Goal: Transaction & Acquisition: Purchase product/service

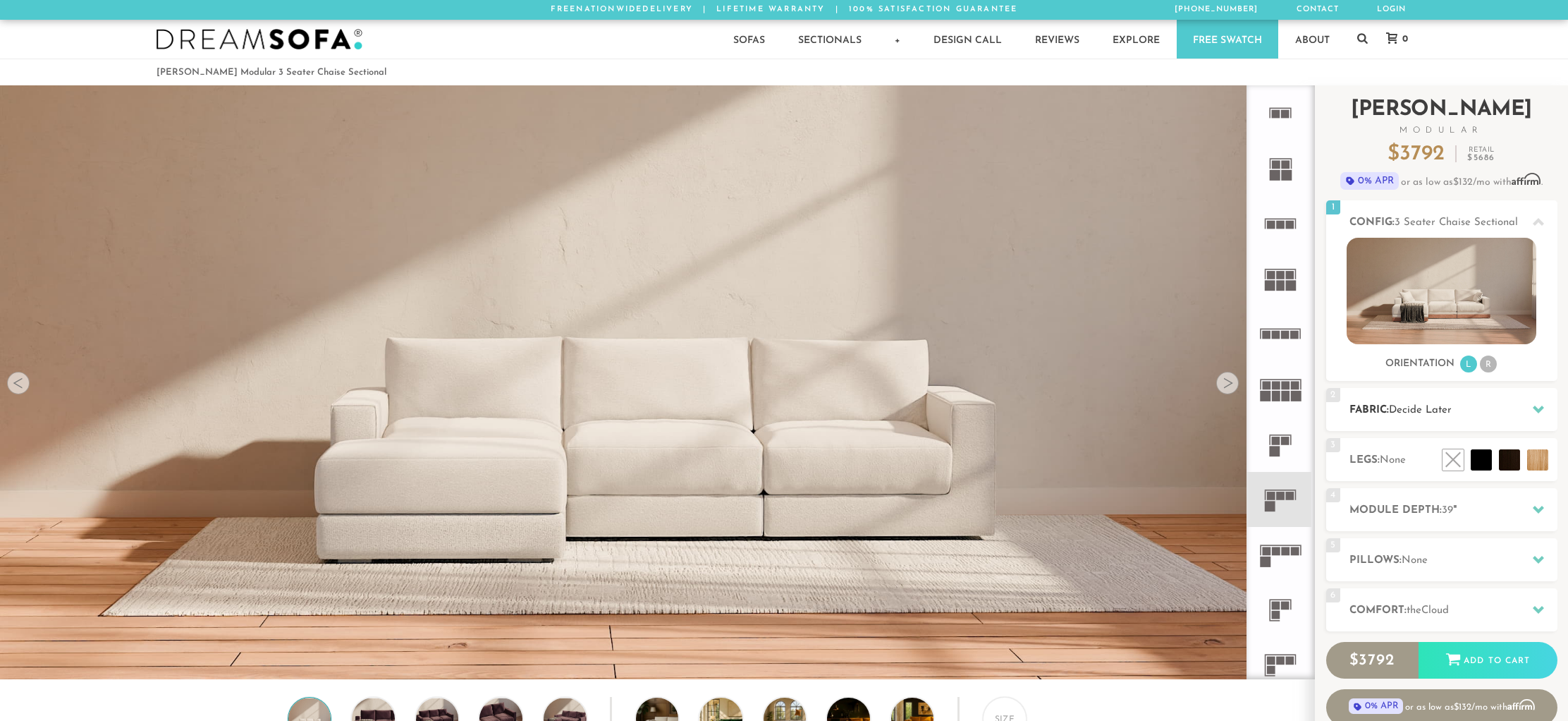
click at [1537, 407] on icon at bounding box center [1539, 409] width 11 height 11
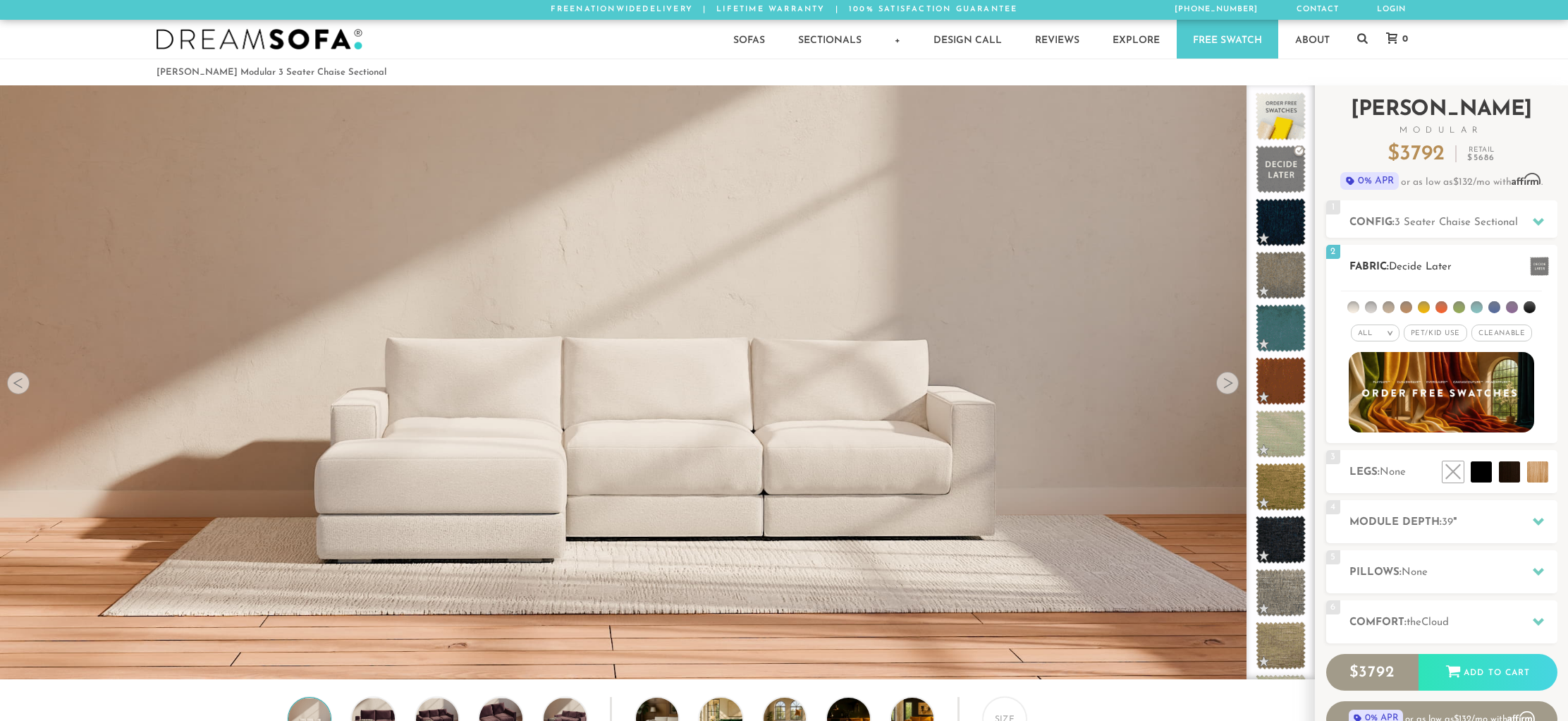
click at [1442, 336] on span "Pet/Kid Use x" at bounding box center [1435, 333] width 63 height 17
click at [1514, 333] on span "Cleanable x" at bounding box center [1507, 333] width 61 height 17
click at [1349, 307] on li at bounding box center [1353, 307] width 12 height 12
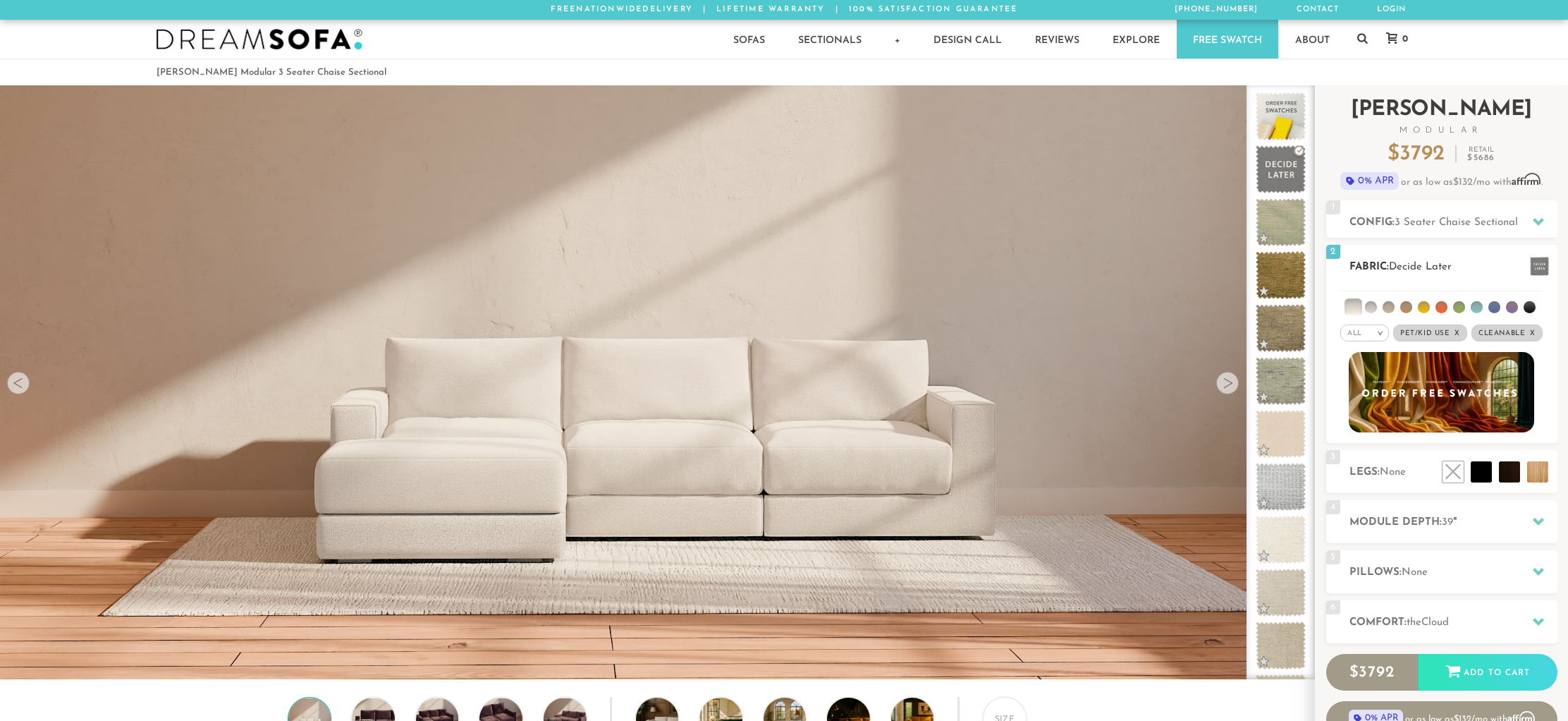
click at [1375, 307] on li at bounding box center [1370, 307] width 12 height 12
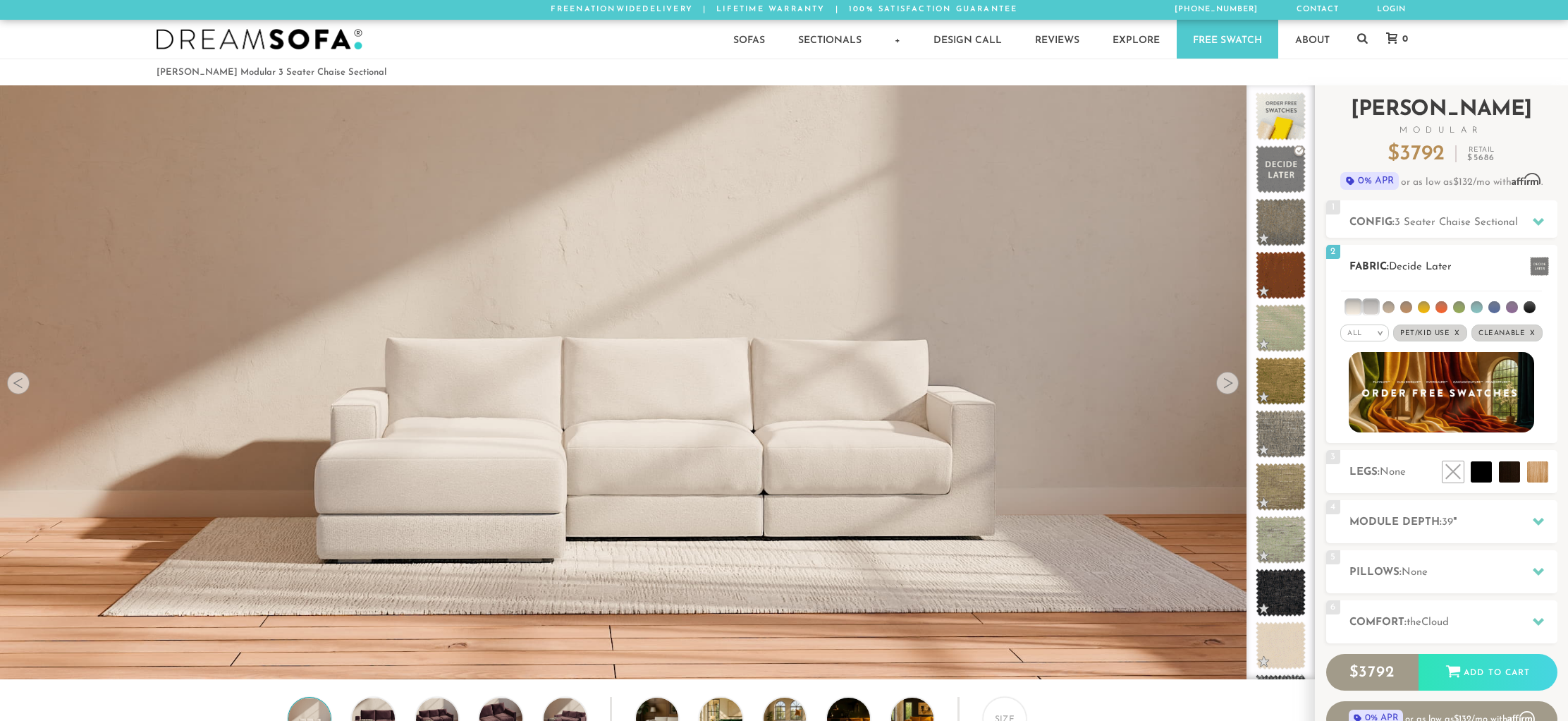
click at [1389, 307] on li at bounding box center [1388, 307] width 12 height 12
click at [1416, 307] on ul at bounding box center [1442, 304] width 201 height 26
click at [1410, 308] on li at bounding box center [1406, 307] width 12 height 12
click at [1450, 220] on span "3 Seater Chaise Sectional" at bounding box center [1456, 222] width 123 height 11
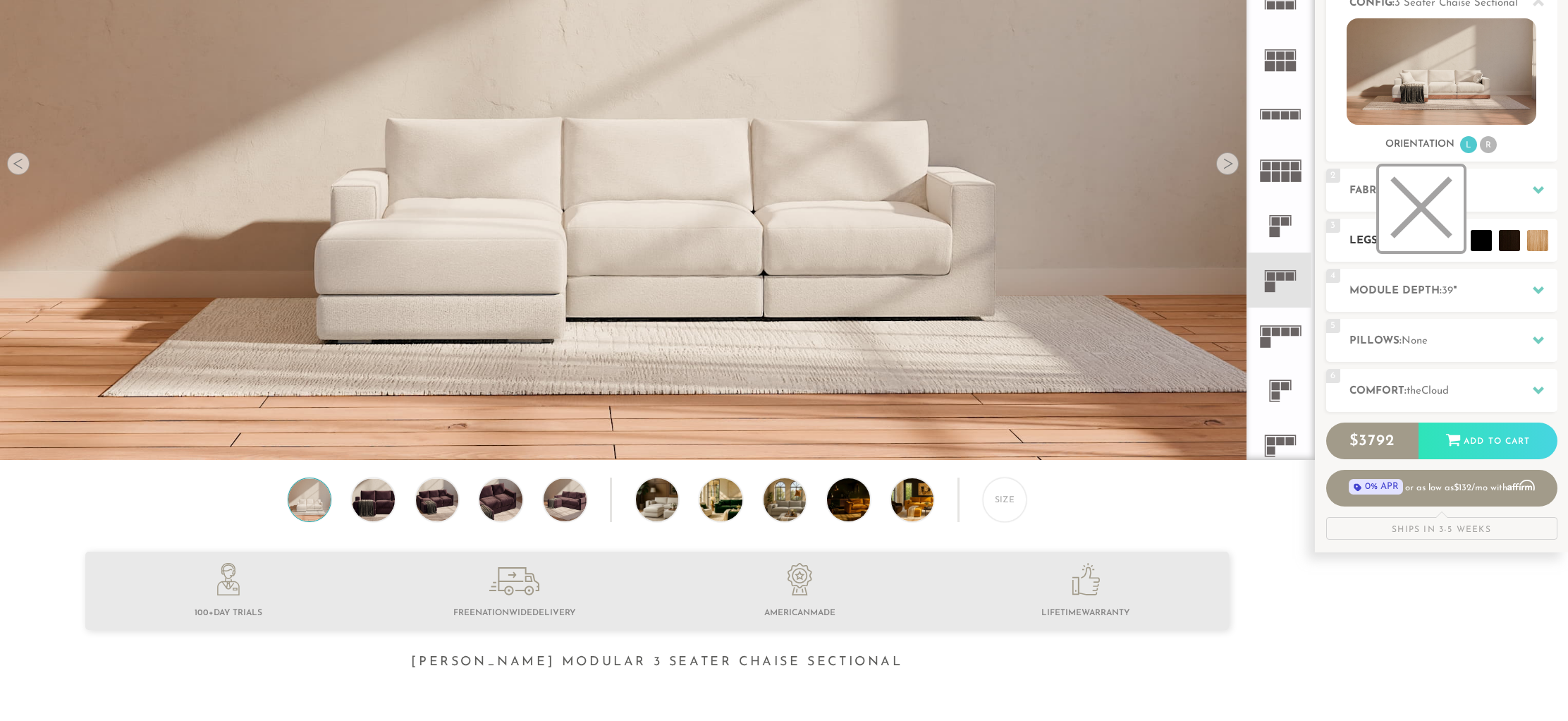
scroll to position [220, 0]
click at [1507, 389] on h2 "Comfort: the Cloud" at bounding box center [1454, 390] width 208 height 16
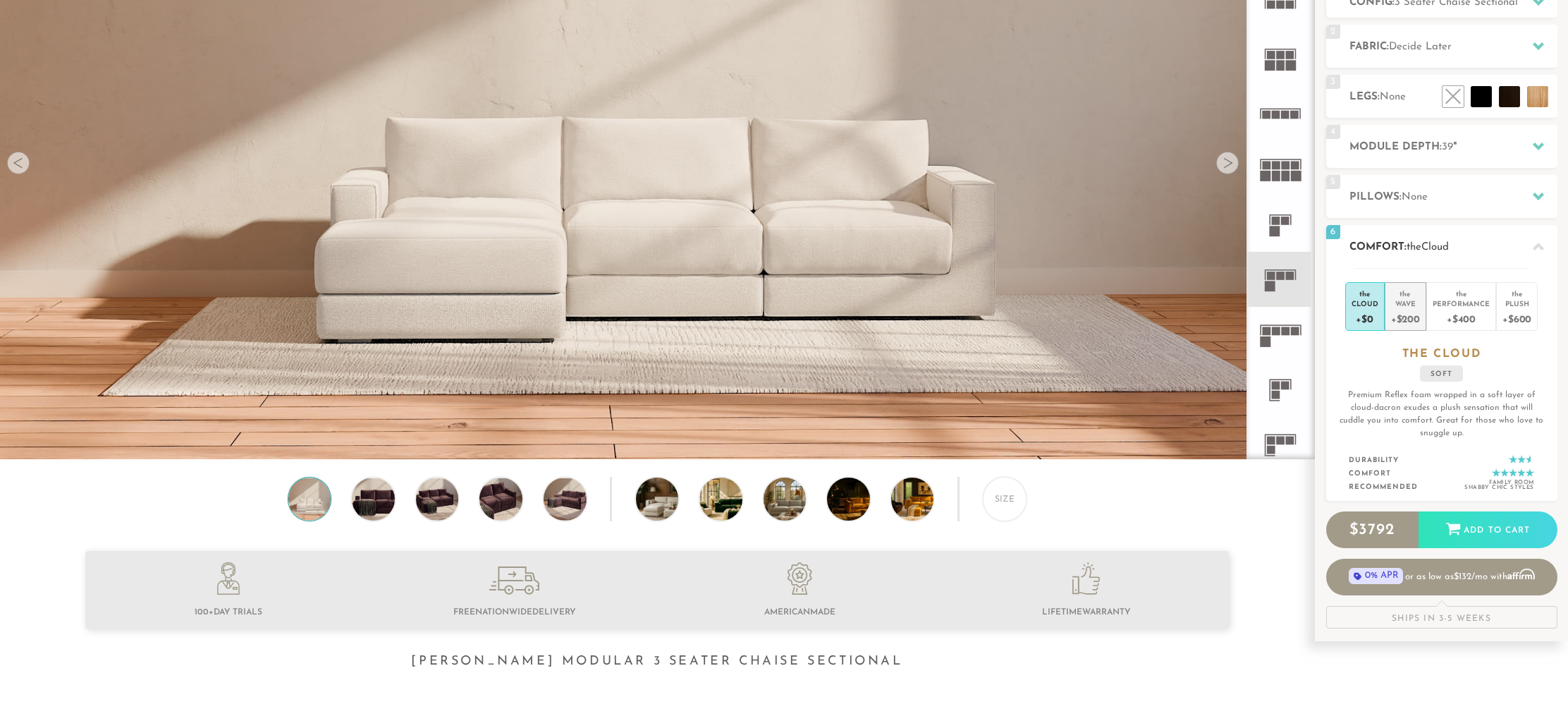
click at [1397, 306] on div "Wave" at bounding box center [1405, 303] width 29 height 10
click at [1450, 323] on div "+$400" at bounding box center [1461, 318] width 57 height 21
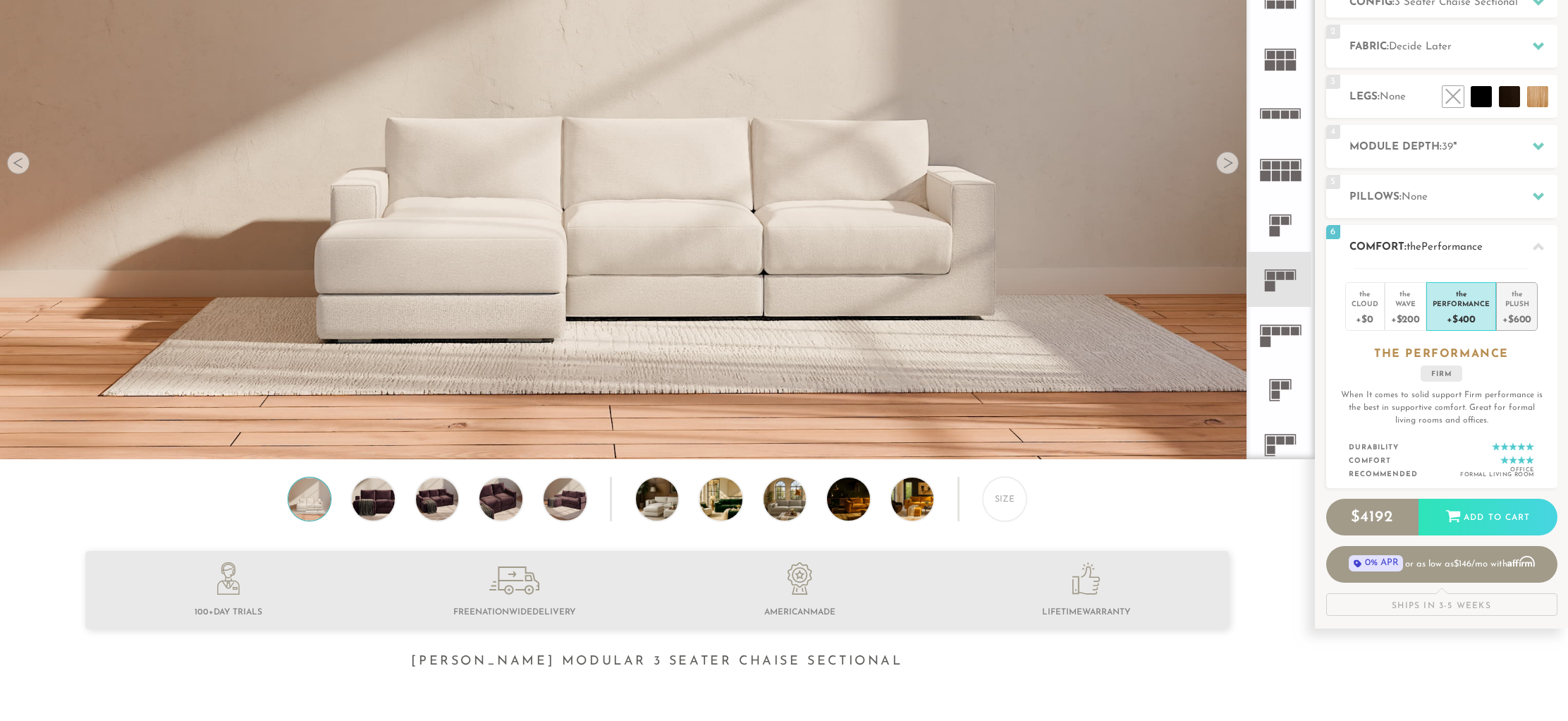
click at [1513, 320] on div "+$600" at bounding box center [1517, 318] width 29 height 21
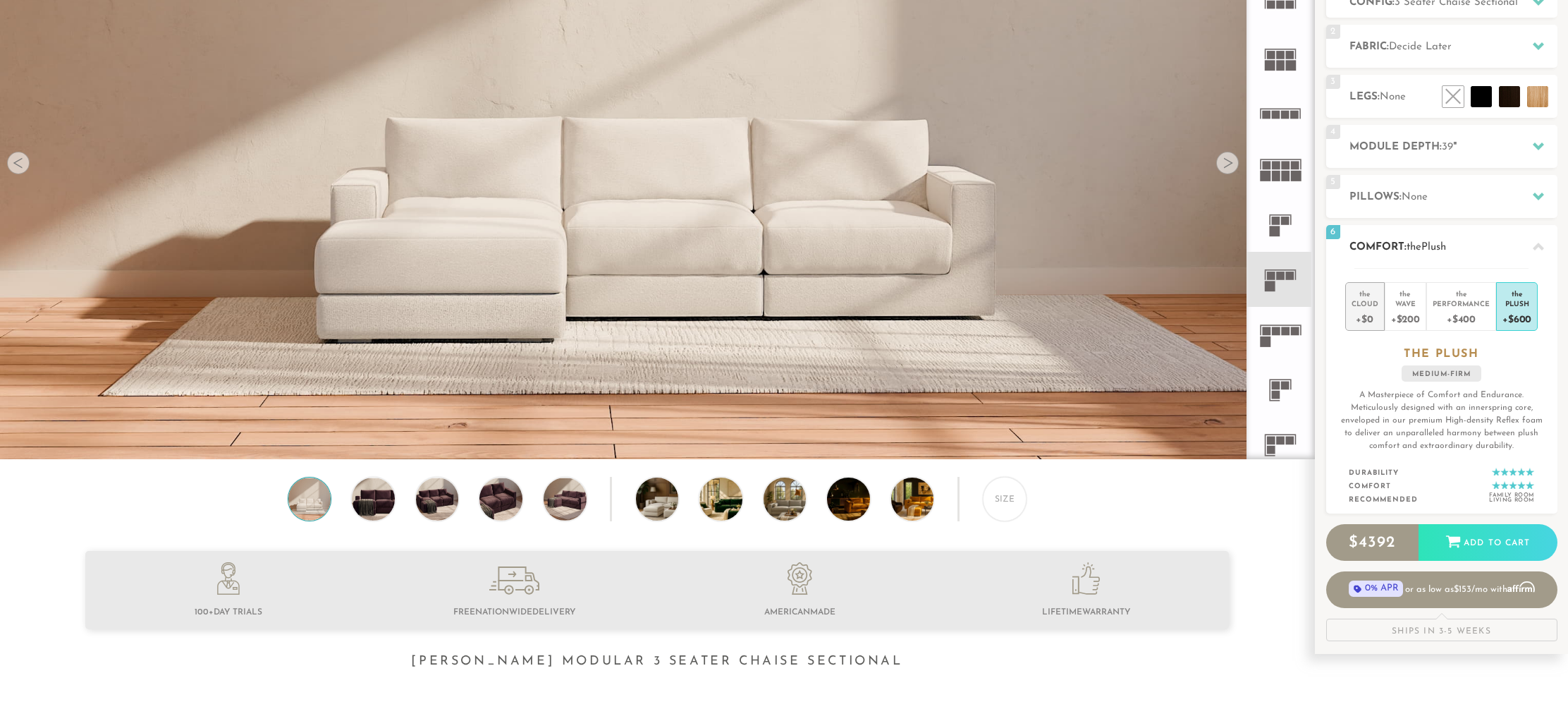
click at [1367, 316] on div "+$0" at bounding box center [1365, 318] width 27 height 21
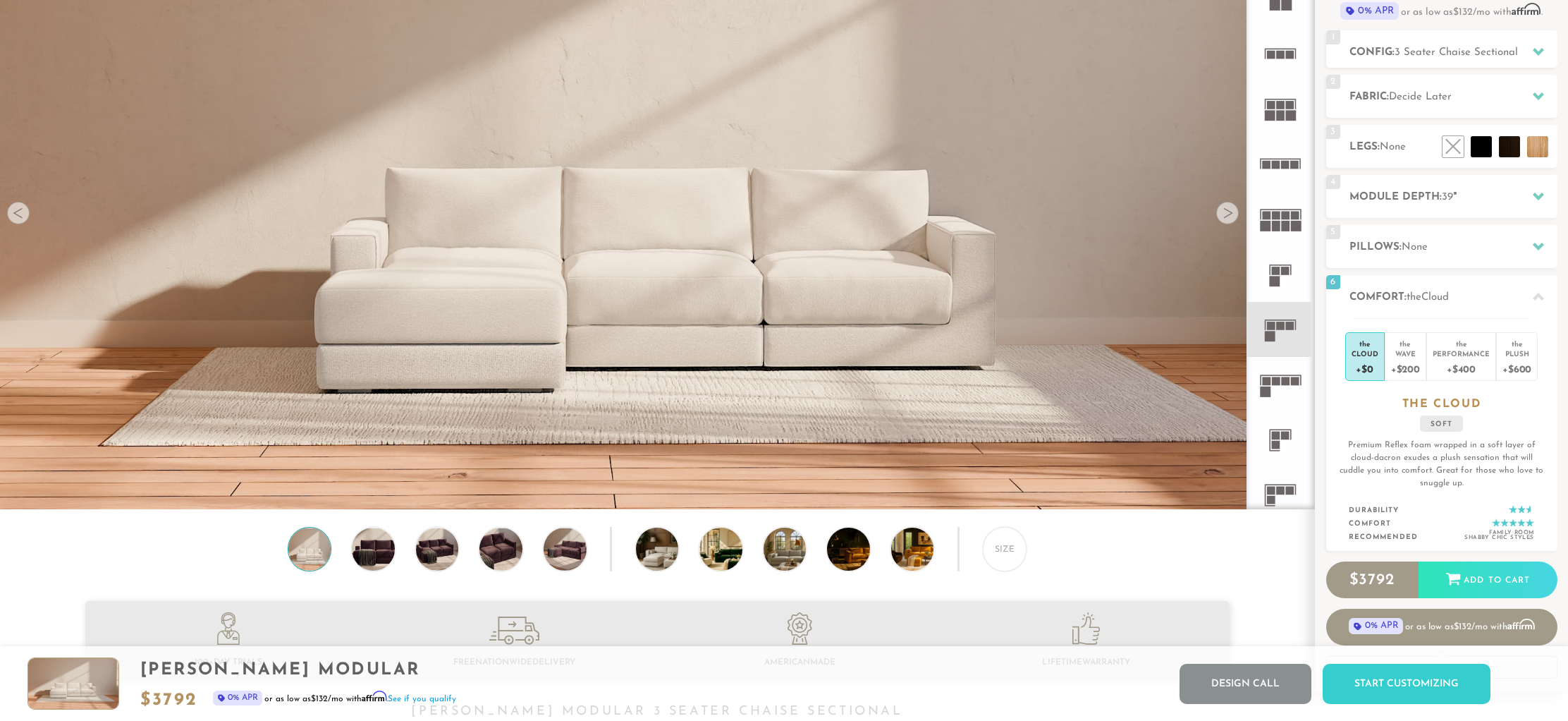
scroll to position [0, 0]
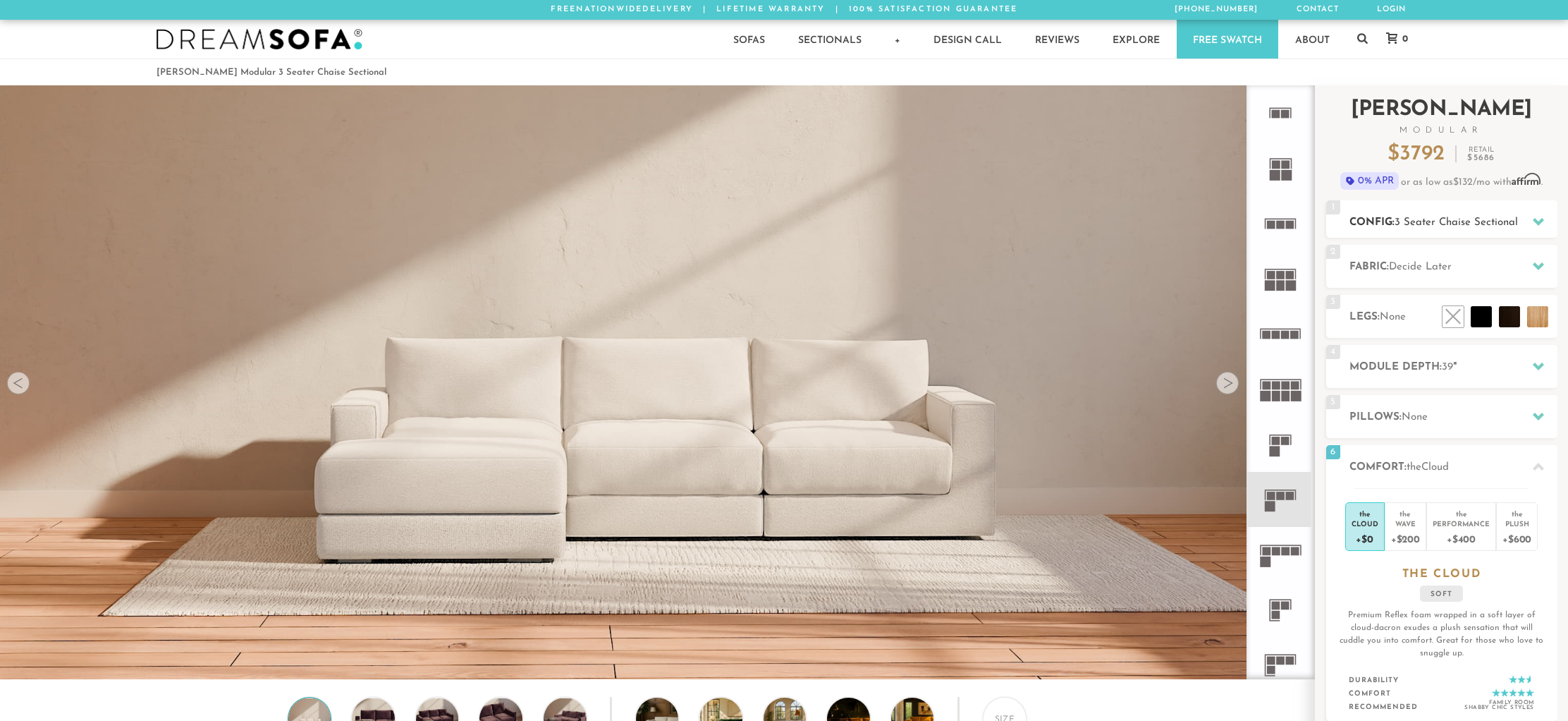
click at [1499, 217] on span "3 Seater Chaise Sectional" at bounding box center [1456, 222] width 123 height 11
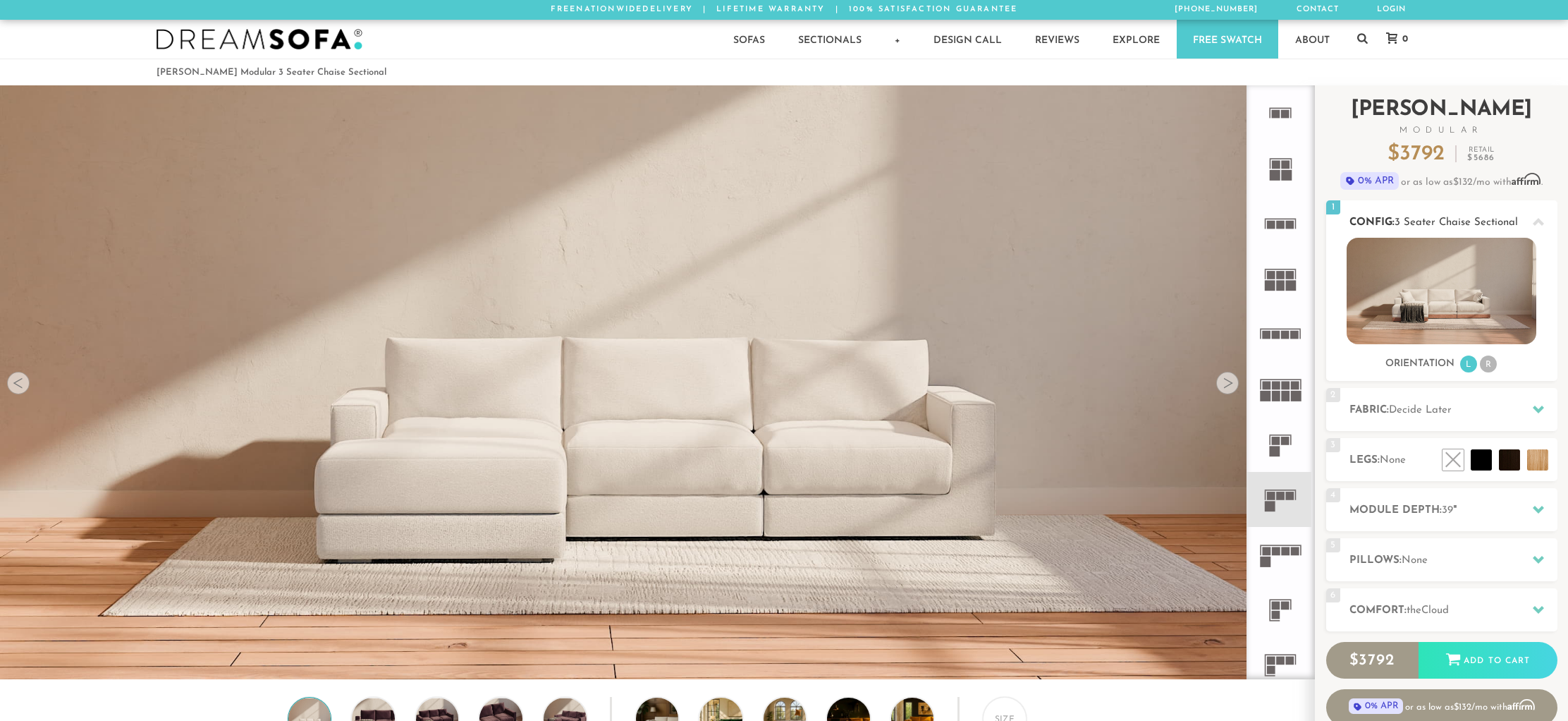
click at [1499, 217] on span "3 Seater Chaise Sectional" at bounding box center [1456, 222] width 123 height 11
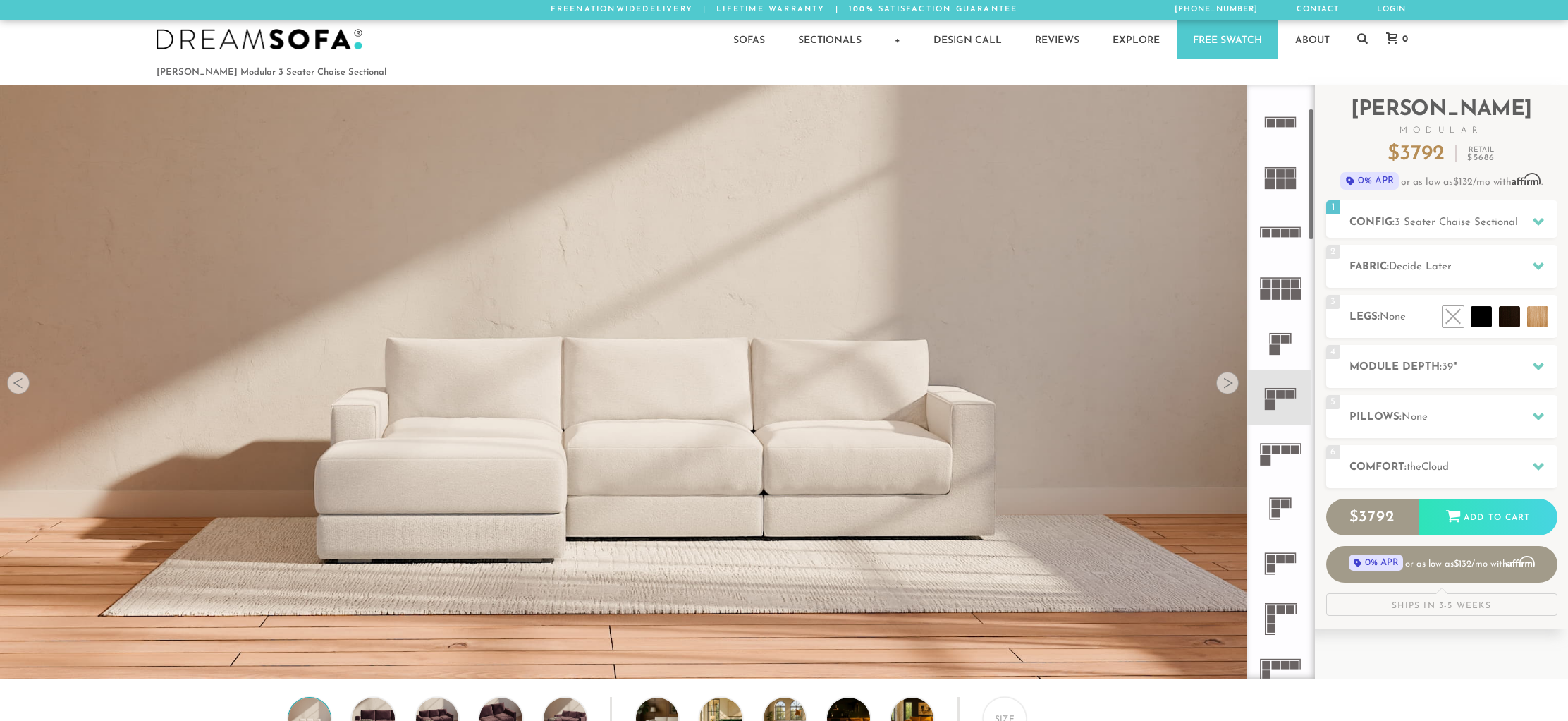
scroll to position [102, 0]
click at [1464, 373] on h2 "Module Depth: 39 "" at bounding box center [1454, 367] width 208 height 16
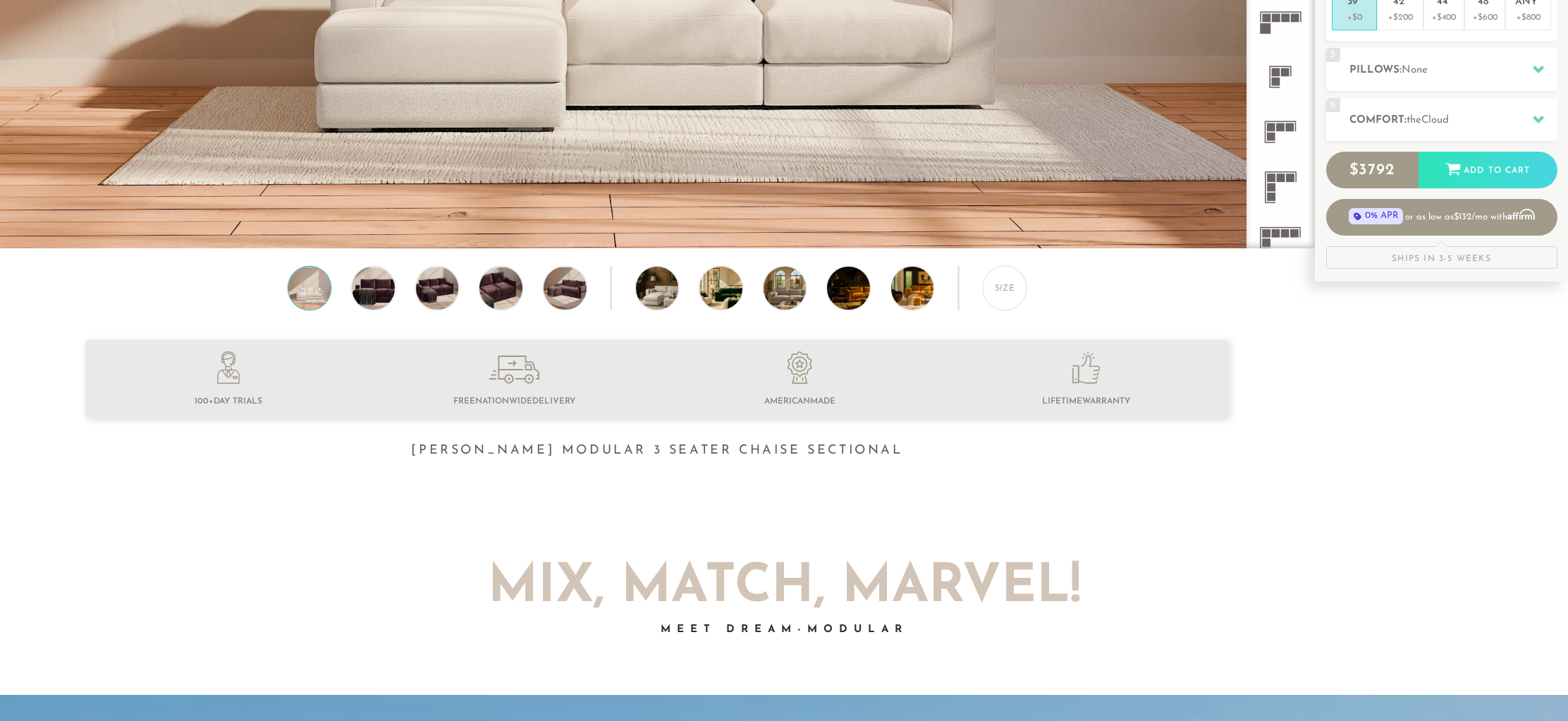
scroll to position [0, 0]
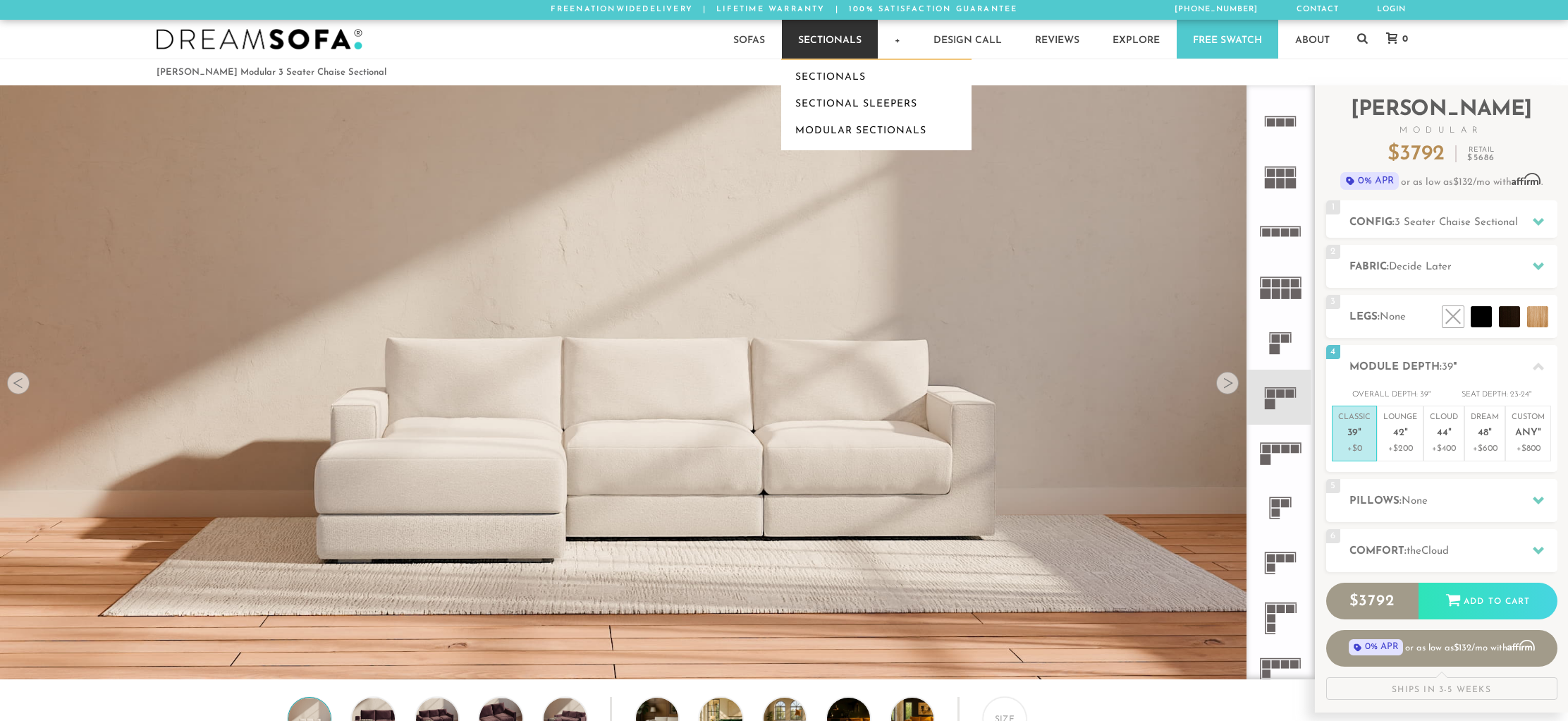
click at [870, 44] on link "Sectionals" at bounding box center [830, 39] width 96 height 39
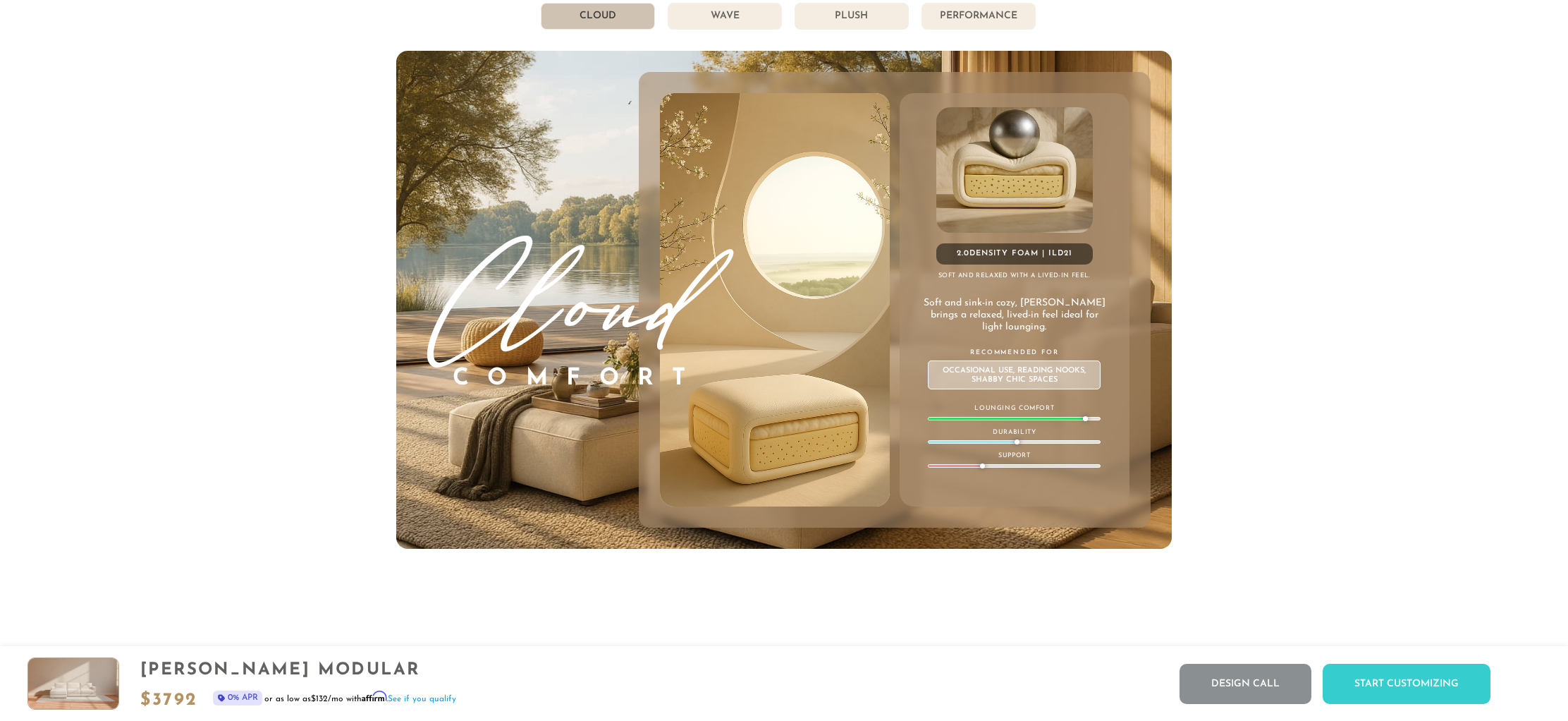
scroll to position [8779, 0]
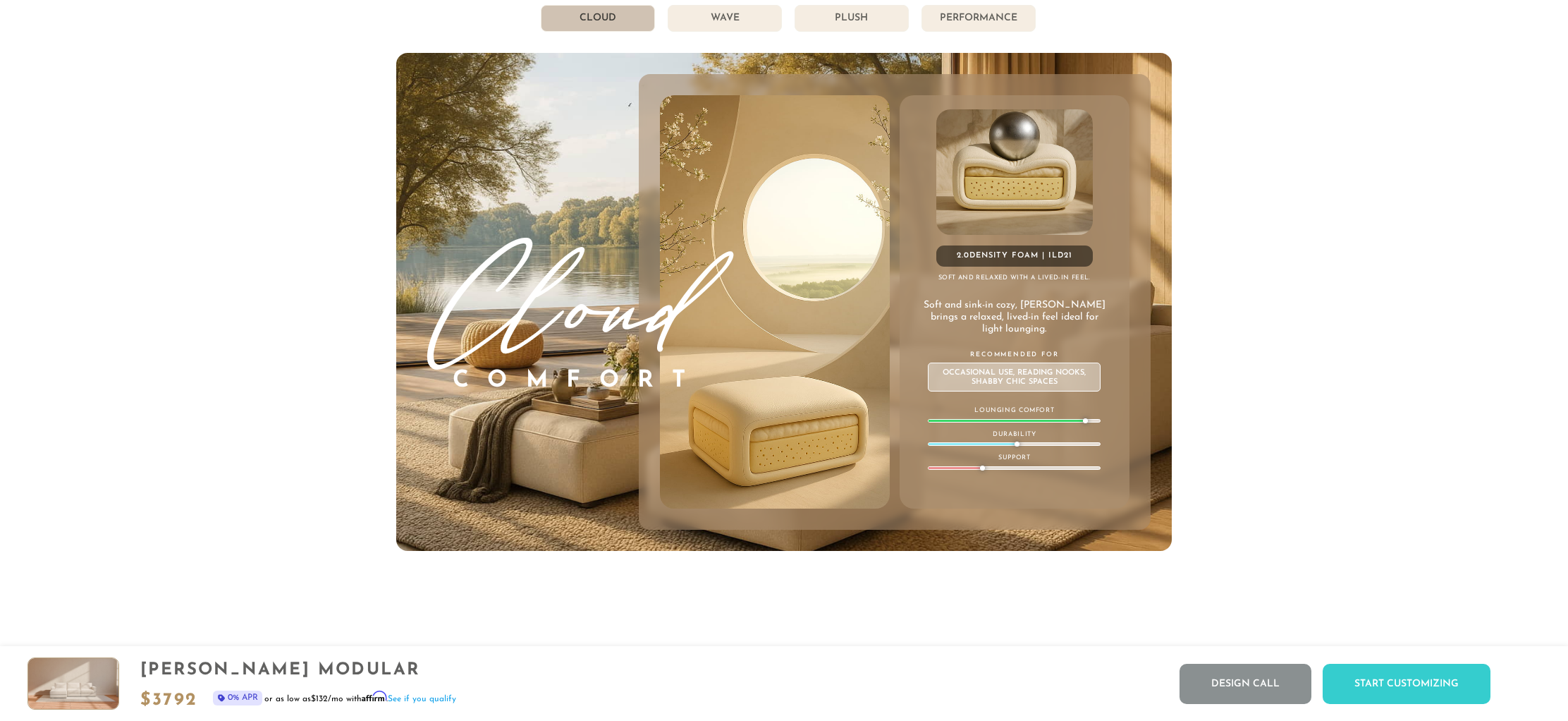
click at [749, 19] on li "Wave" at bounding box center [725, 19] width 114 height 27
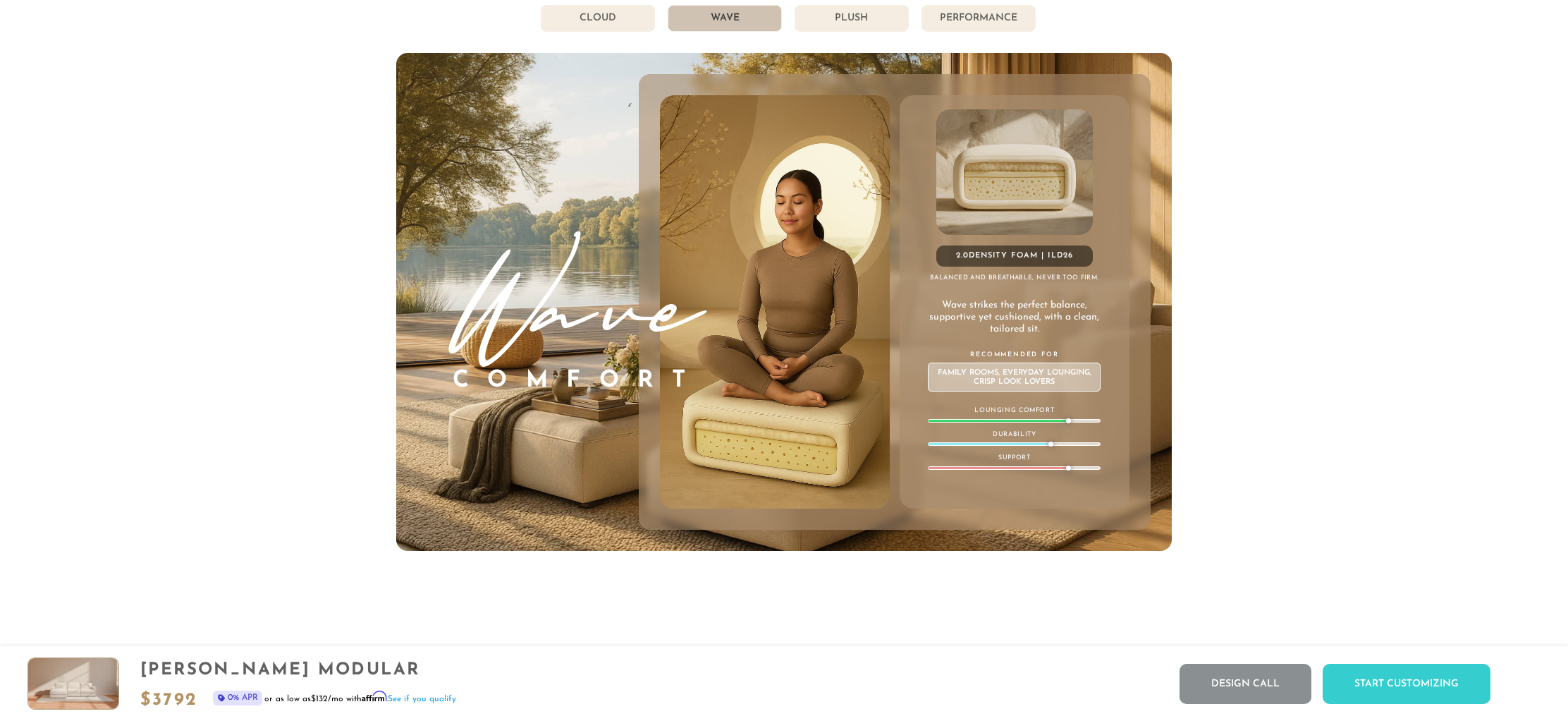
click at [828, 21] on li "Plush" at bounding box center [852, 19] width 114 height 27
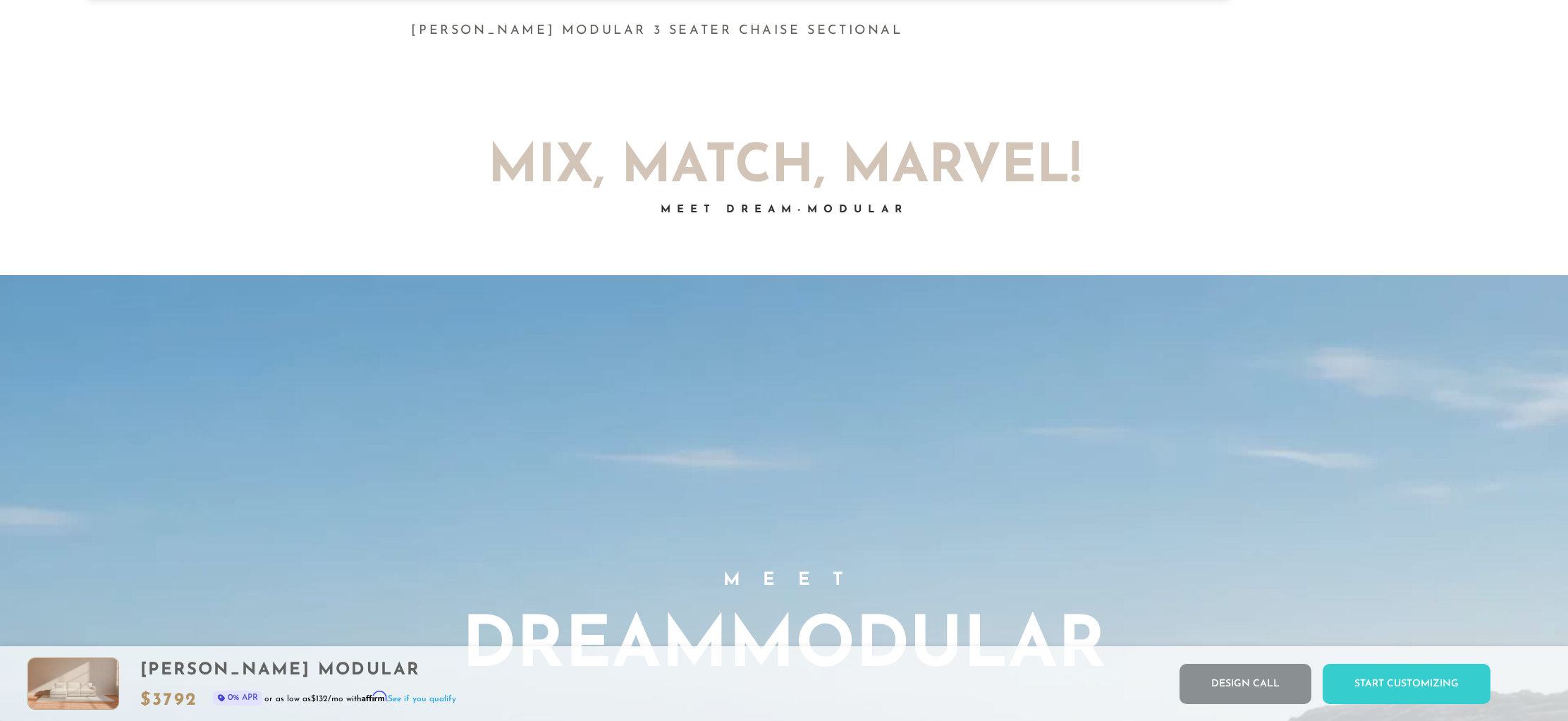
scroll to position [0, 0]
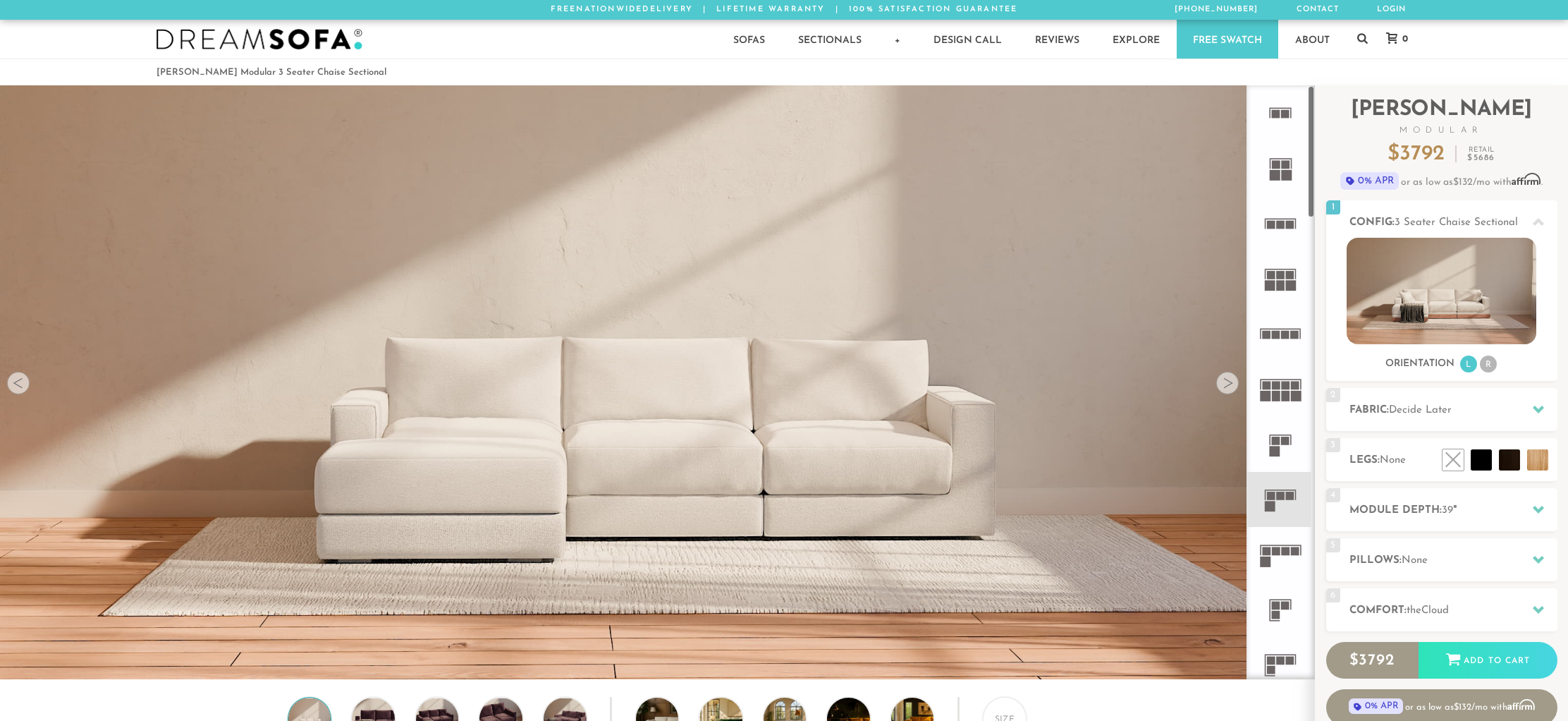
click at [1288, 116] on rect at bounding box center [1286, 114] width 9 height 9
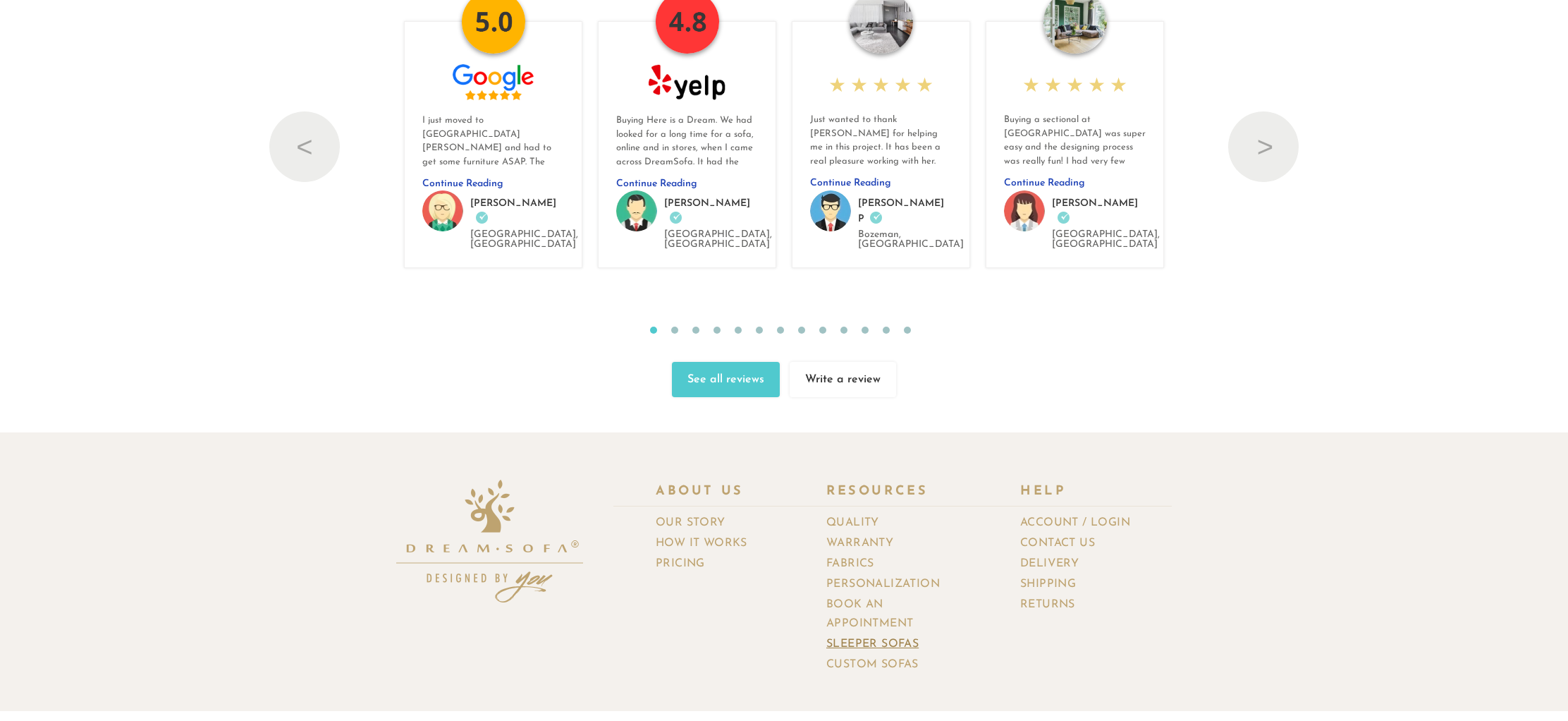
scroll to position [16692, 0]
